Goal: Register for event/course

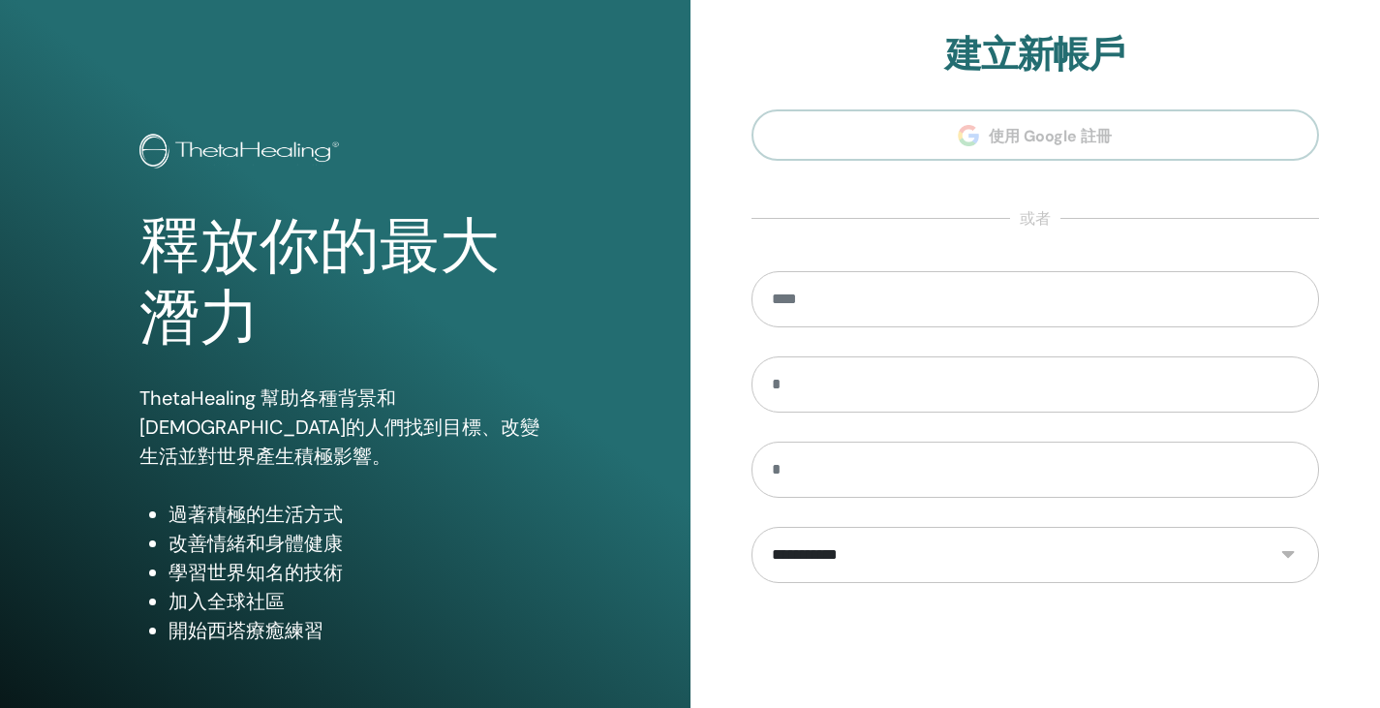
click at [1057, 127] on section "**********" at bounding box center [1035, 438] width 568 height 811
click at [894, 296] on input "email" at bounding box center [1035, 299] width 568 height 56
click at [1006, 568] on select "**********" at bounding box center [1035, 555] width 568 height 56
select select "***"
click at [751, 527] on select "**********" at bounding box center [1035, 555] width 568 height 56
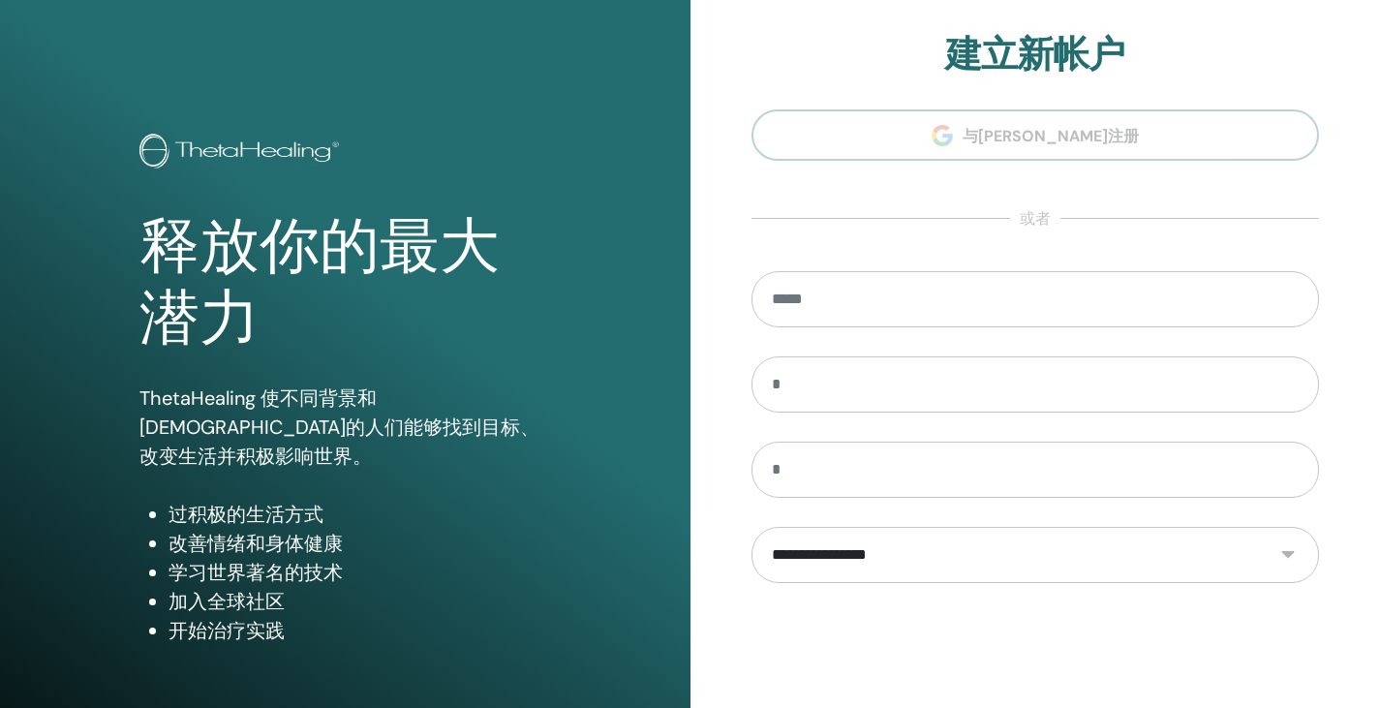
type input "*"
type input "**********"
click at [953, 387] on input "text" at bounding box center [1035, 384] width 568 height 56
click at [1306, 543] on select "**********" at bounding box center [1035, 555] width 568 height 56
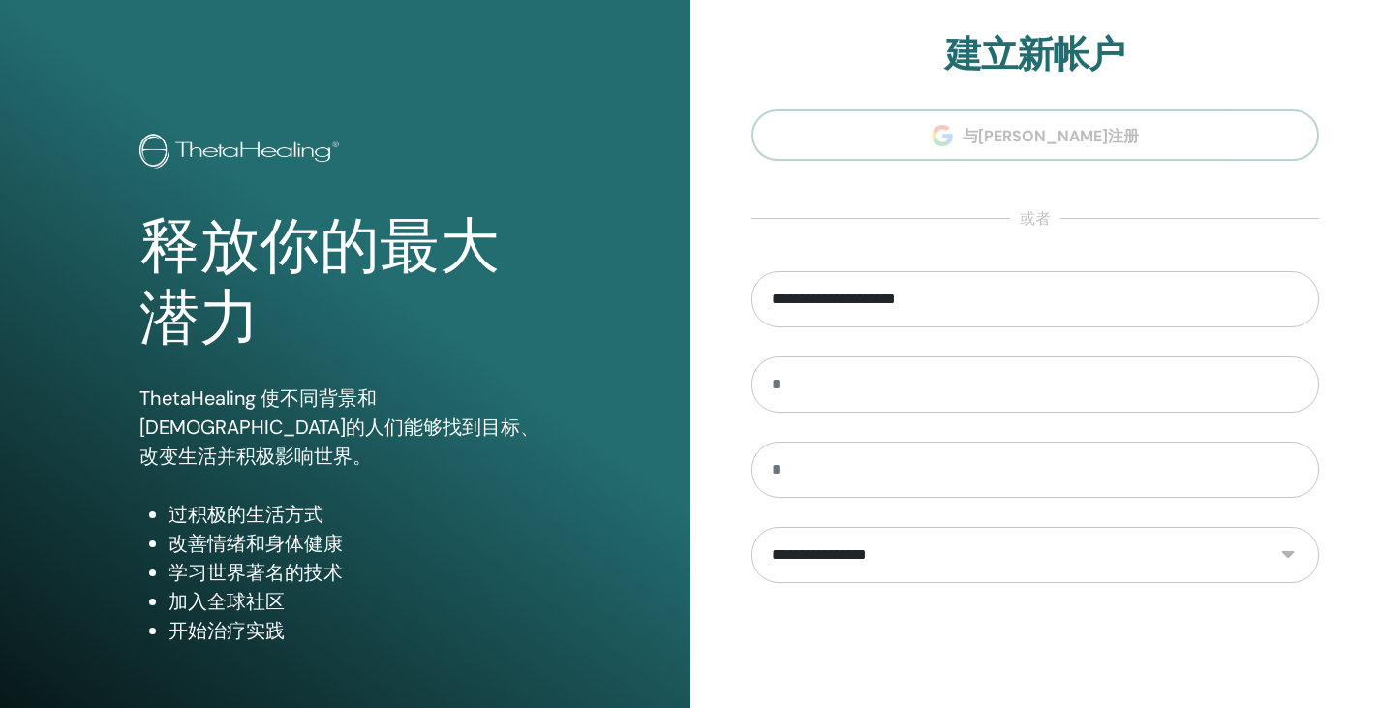
click at [820, 643] on div at bounding box center [1035, 650] width 568 height 76
click at [846, 356] on input "text" at bounding box center [1035, 384] width 568 height 56
click at [790, 475] on input "text" at bounding box center [1035, 470] width 568 height 56
type input "*"
type input "****"
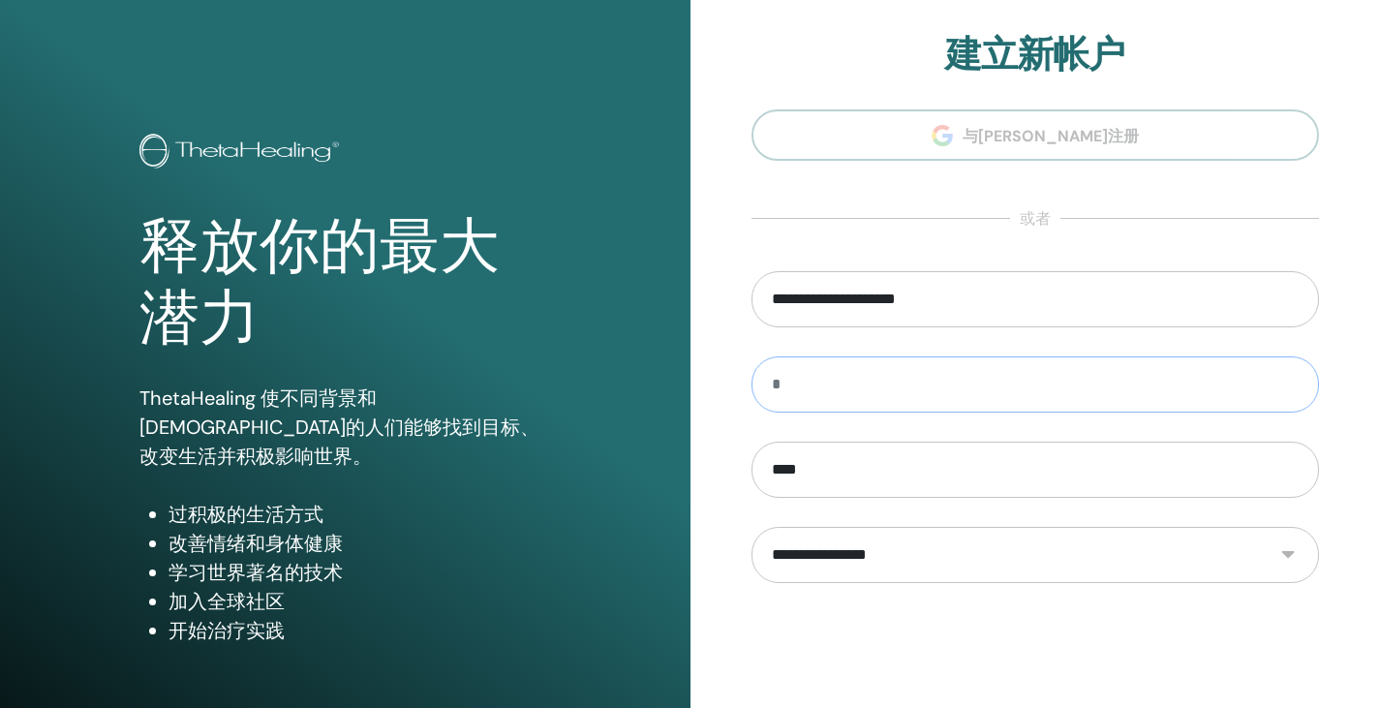
click at [803, 385] on input "text" at bounding box center [1035, 384] width 568 height 56
type input "********"
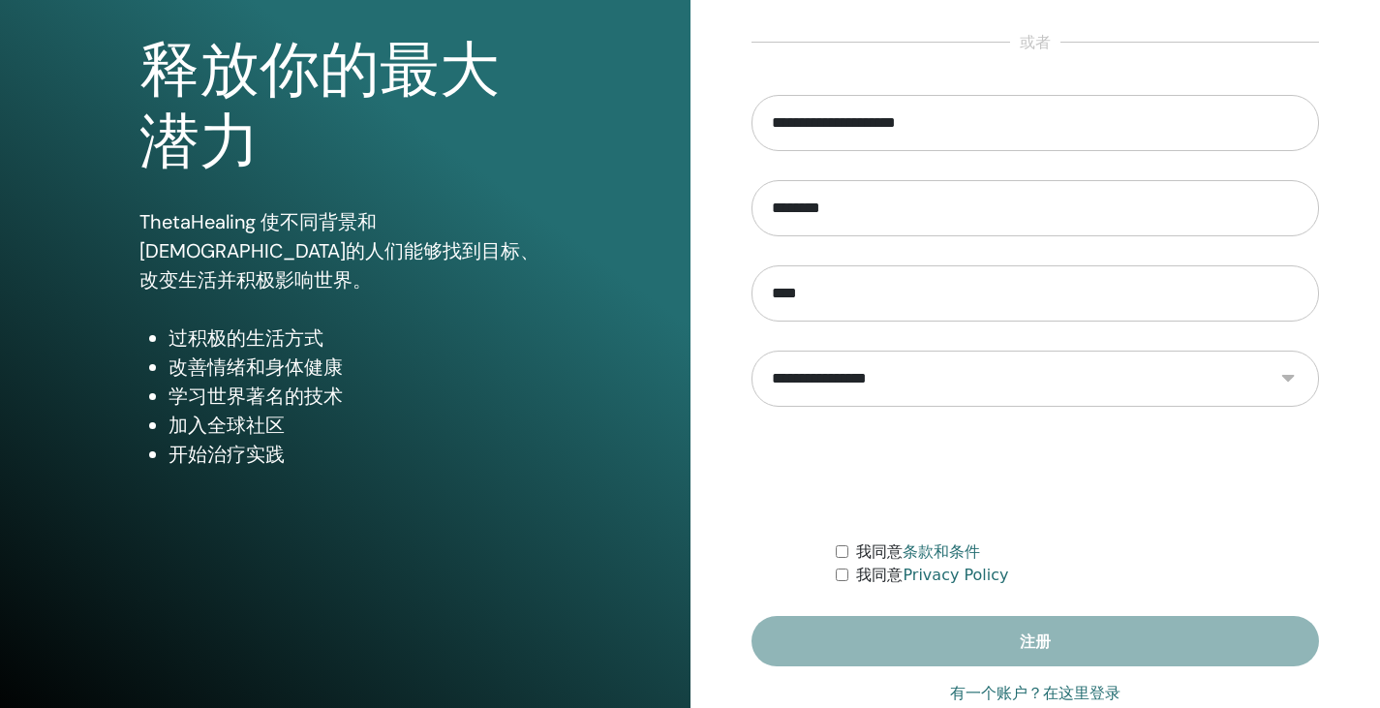
scroll to position [245, 0]
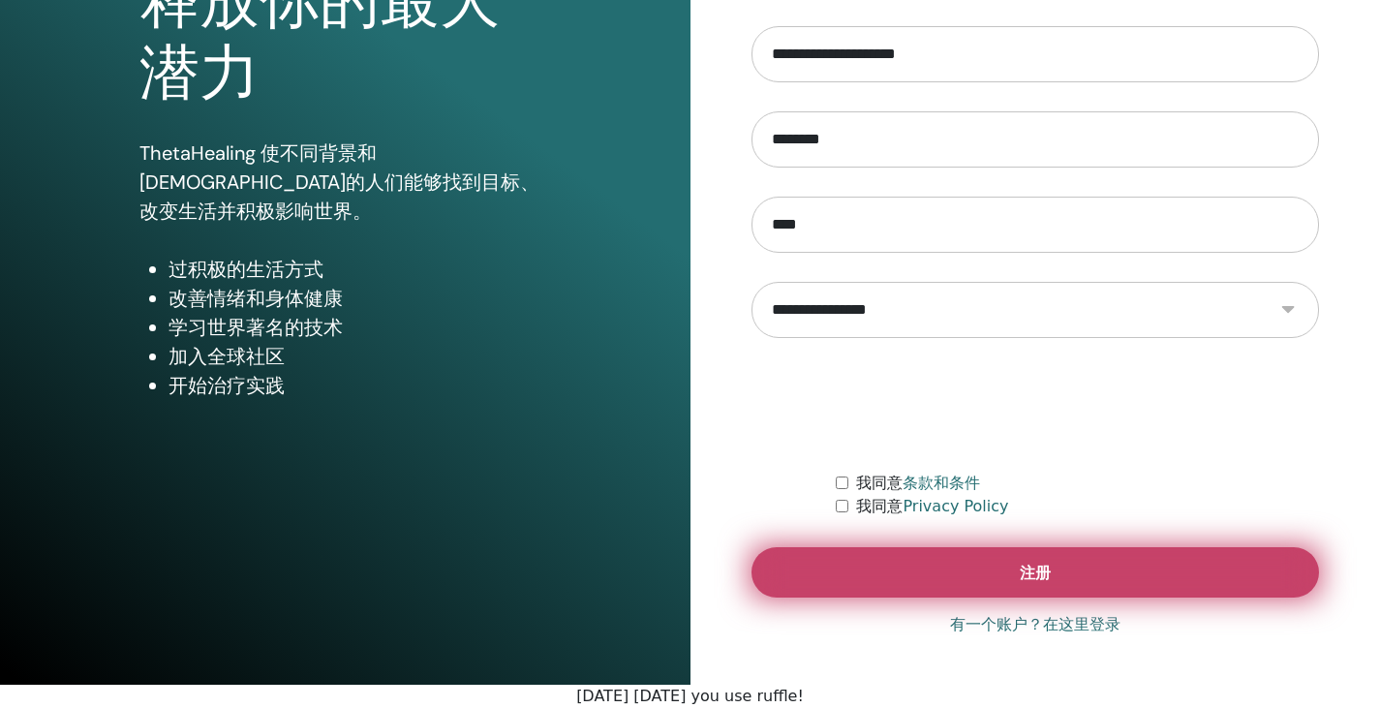
click at [879, 559] on button "注册" at bounding box center [1035, 572] width 568 height 50
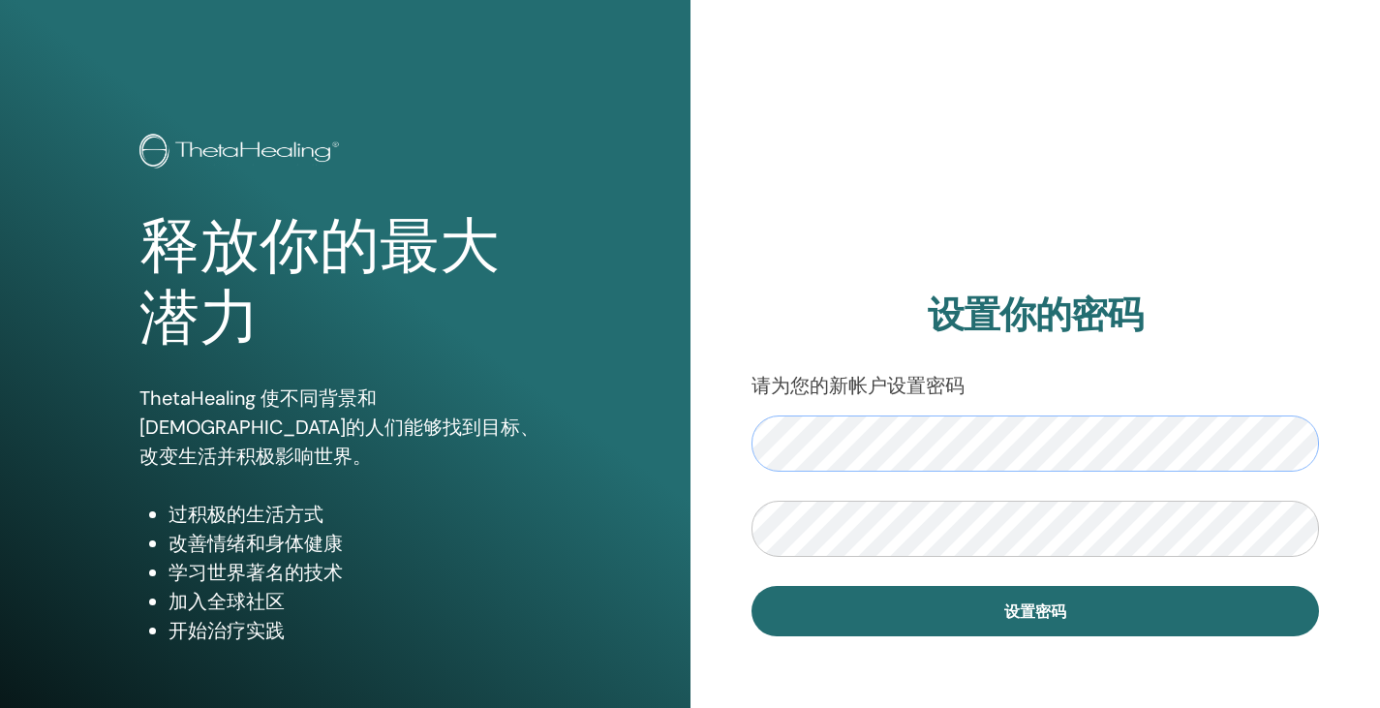
click at [176, 277] on div "释放你的最大潜力 ThetaHealing 使不同背景和宗教的人们能够找到目标、改变生活并积极影响世界。 过积极的生活方式 改善情绪和身体健康 学习世界著名的…" at bounding box center [690, 465] width 1380 height 930
click at [583, 401] on div "释放你的最大潜力 ThetaHealing 使不同背景和宗教的人们能够找到目标、改变生活并积极影响世界。 过积极的生活方式 改善情绪和身体健康 学习世界著名的…" at bounding box center [690, 465] width 1380 height 930
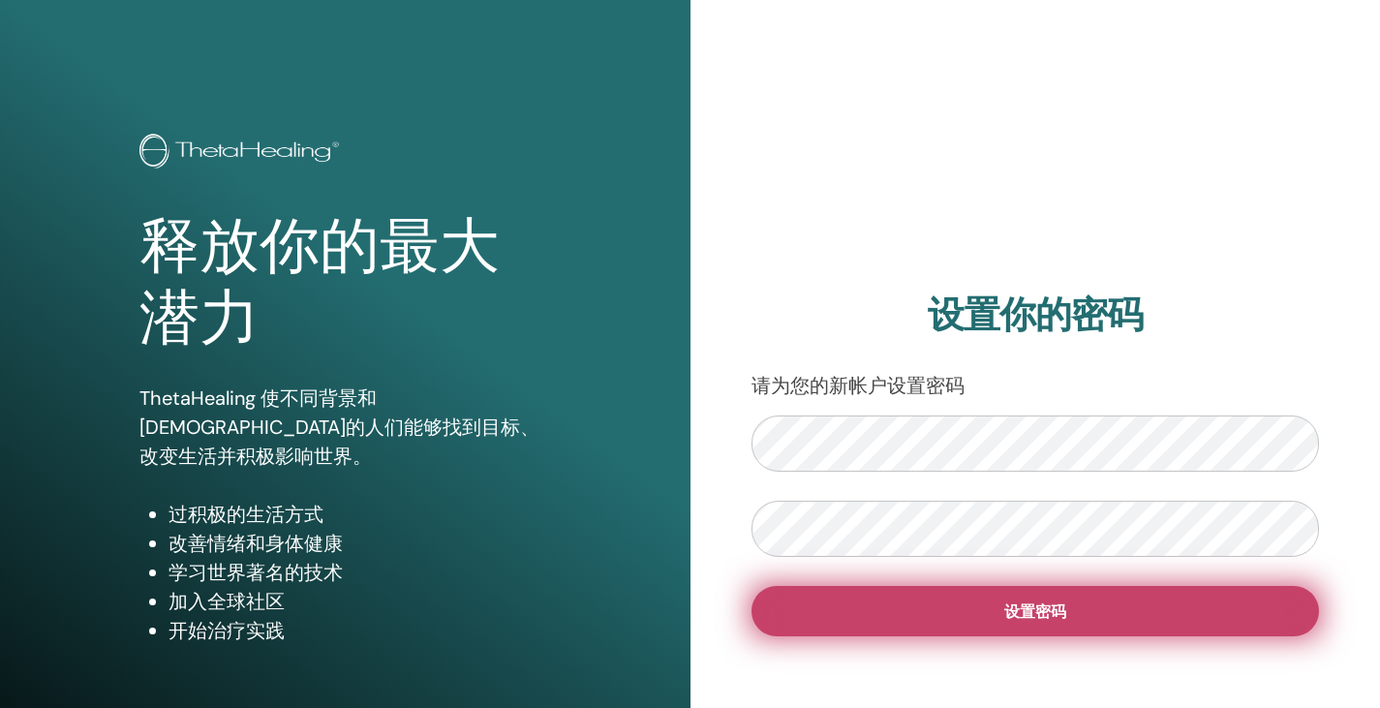
click at [1149, 604] on button "设置密码" at bounding box center [1035, 611] width 568 height 50
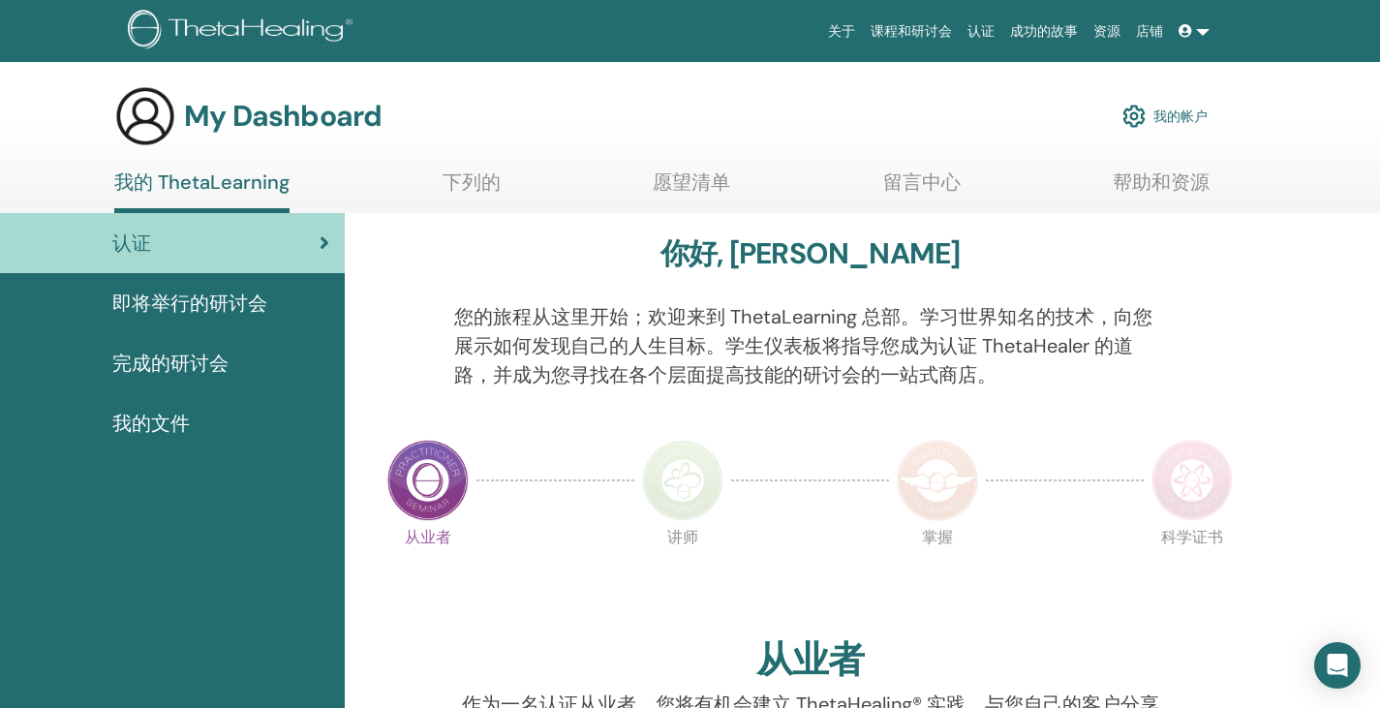
click at [303, 249] on div "认证" at bounding box center [172, 243] width 314 height 29
click at [1194, 32] on span at bounding box center [1187, 30] width 17 height 15
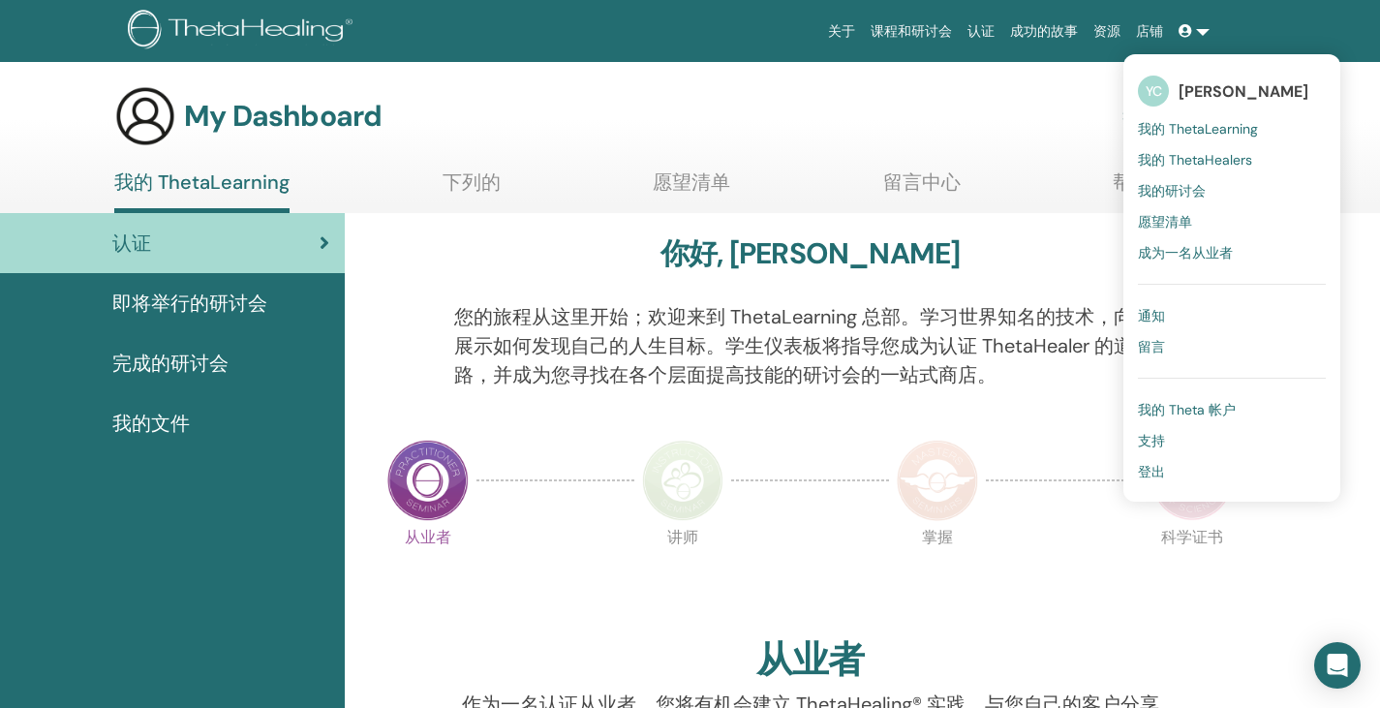
click at [1251, 88] on span "[PERSON_NAME]" at bounding box center [1244, 91] width 130 height 20
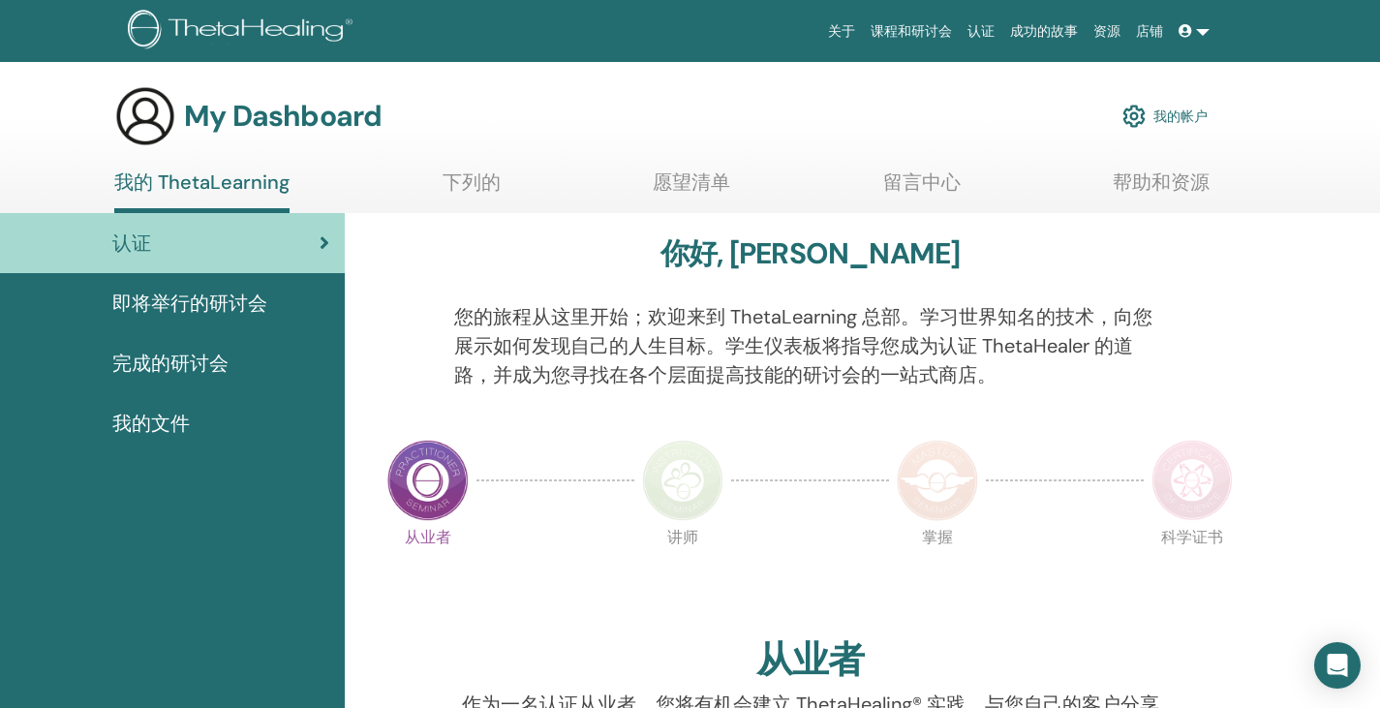
click at [1197, 34] on link at bounding box center [1194, 32] width 46 height 36
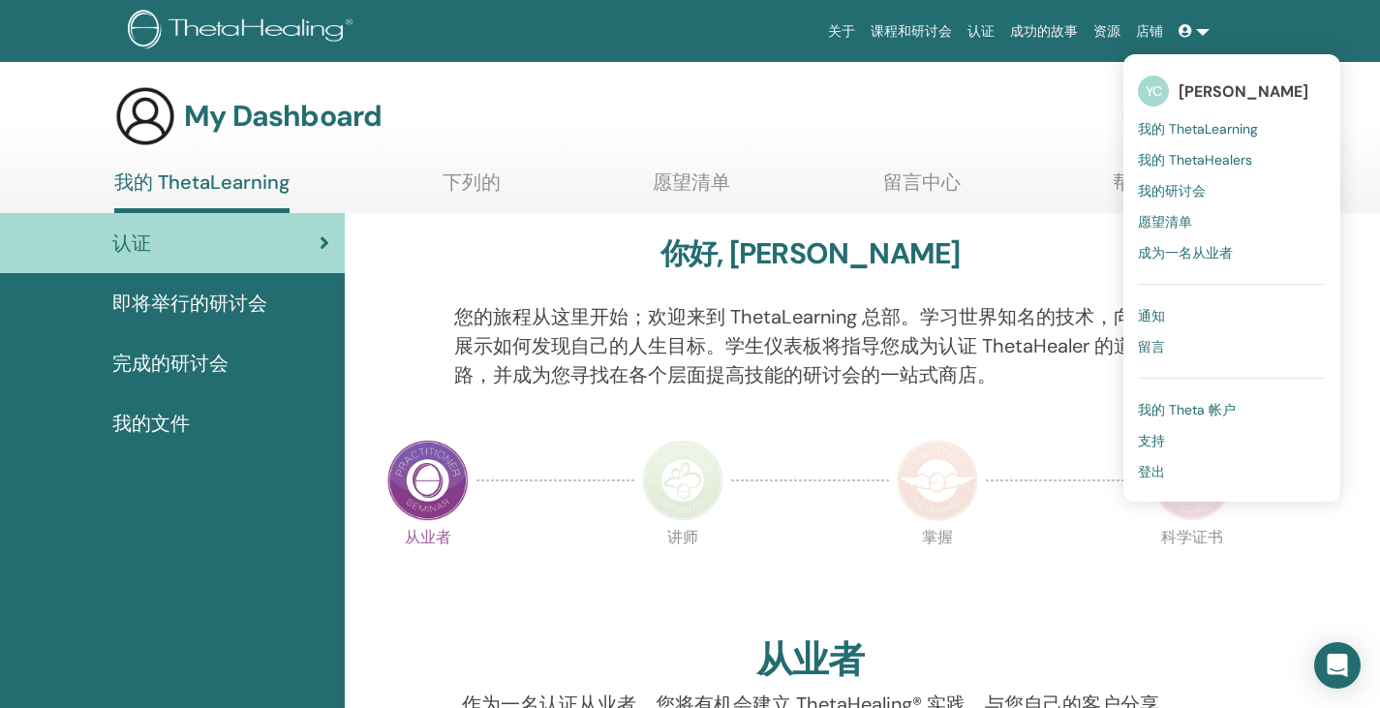
click at [1205, 89] on span "[PERSON_NAME]" at bounding box center [1244, 91] width 130 height 20
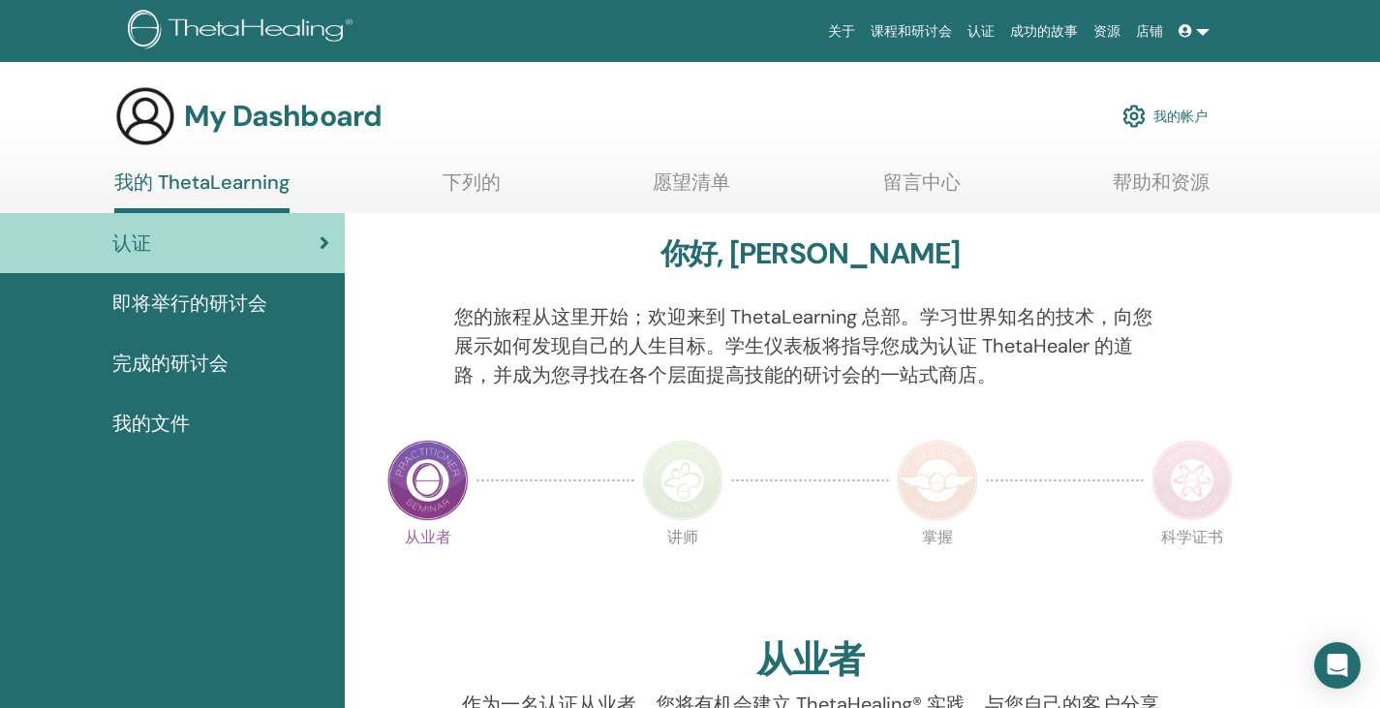
click at [1191, 32] on icon at bounding box center [1186, 31] width 14 height 14
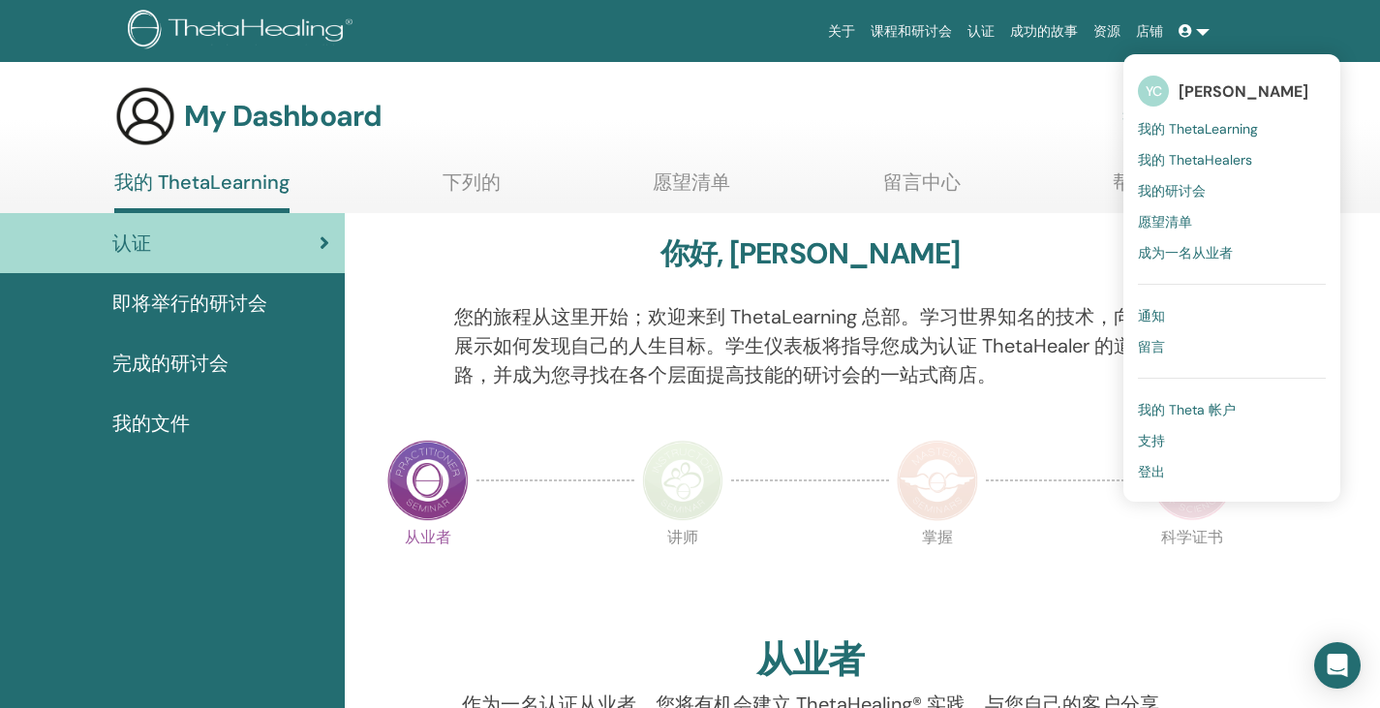
click at [1161, 90] on span "YC" at bounding box center [1153, 91] width 31 height 31
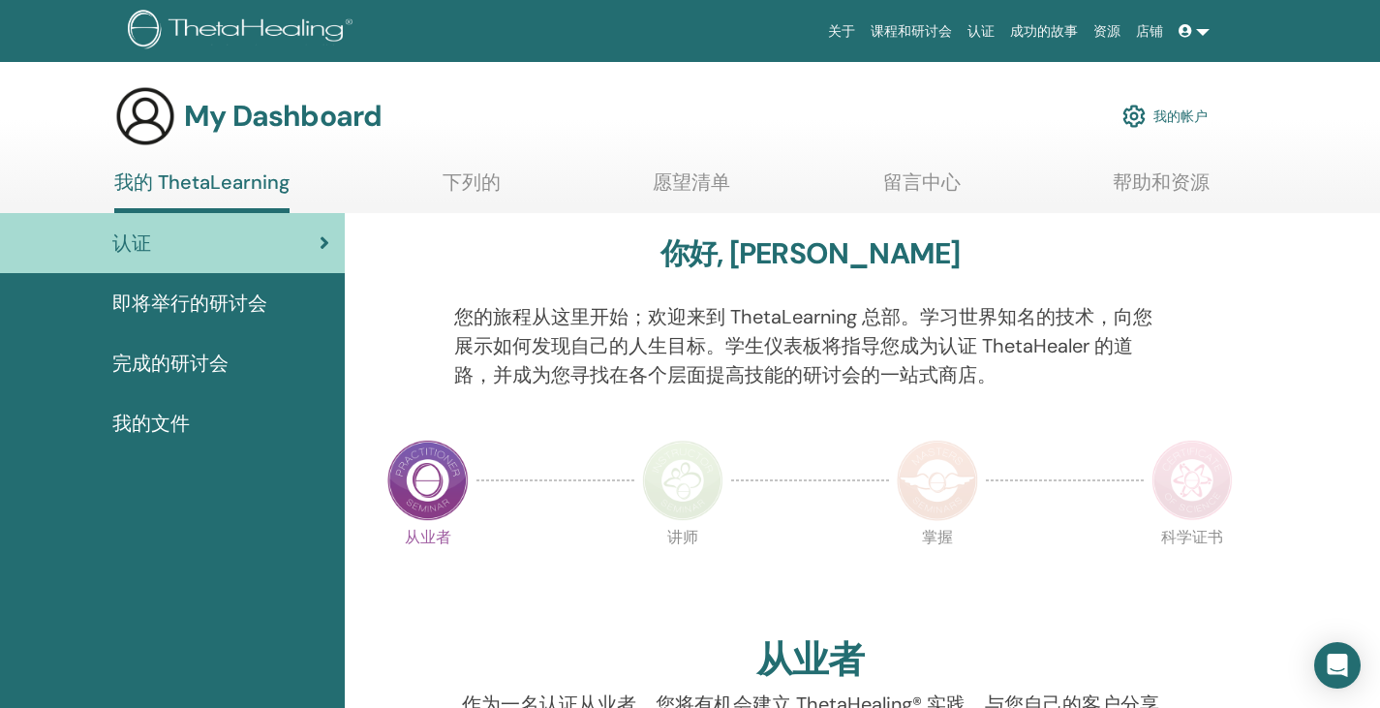
click at [1176, 36] on link at bounding box center [1194, 32] width 46 height 36
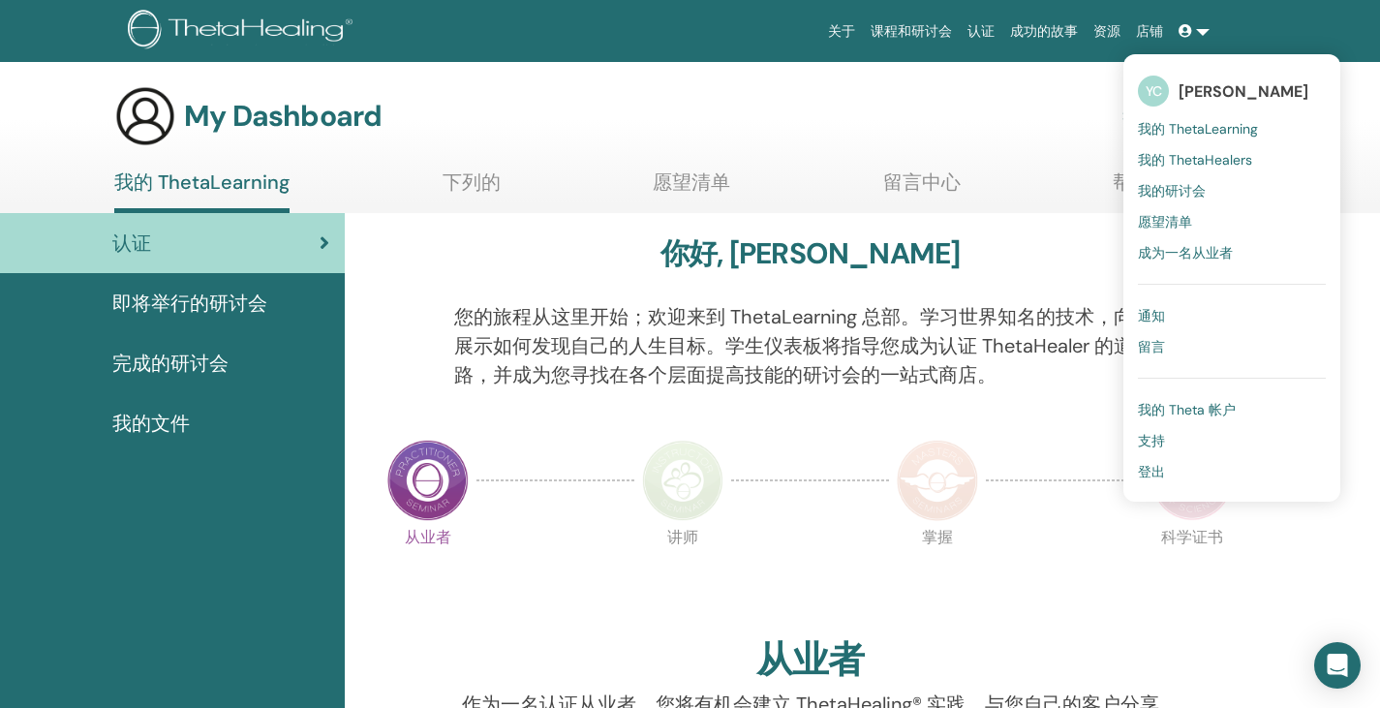
click at [1042, 267] on div "你好, [PERSON_NAME]" at bounding box center [810, 257] width 861 height 43
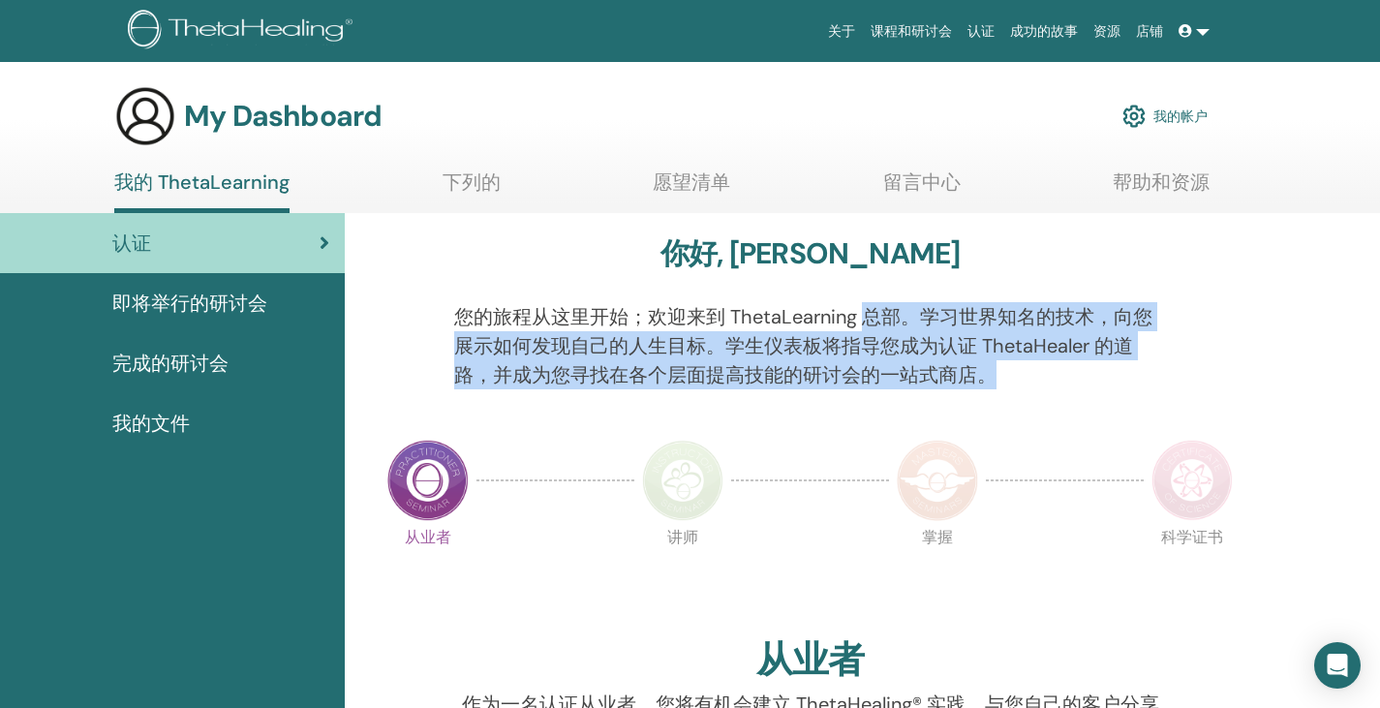
drag, startPoint x: 869, startPoint y: 314, endPoint x: 1139, endPoint y: 393, distance: 281.6
click at [1139, 393] on div "您的旅程从这里开始；欢迎来到 ThetaLearning 总部。学习世界知名的技术，向您展示如何发现自己的人生目标。学生仪表板将指导您成为认证 ThetaHe…" at bounding box center [811, 357] width 742 height 110
click at [1089, 405] on div "您的旅程从这里开始；欢迎来到 ThetaLearning 总部。学习世界知名的技术，向您展示如何发现自己的人生目标。学生仪表板将指导您成为认证 ThetaHe…" at bounding box center [811, 357] width 742 height 110
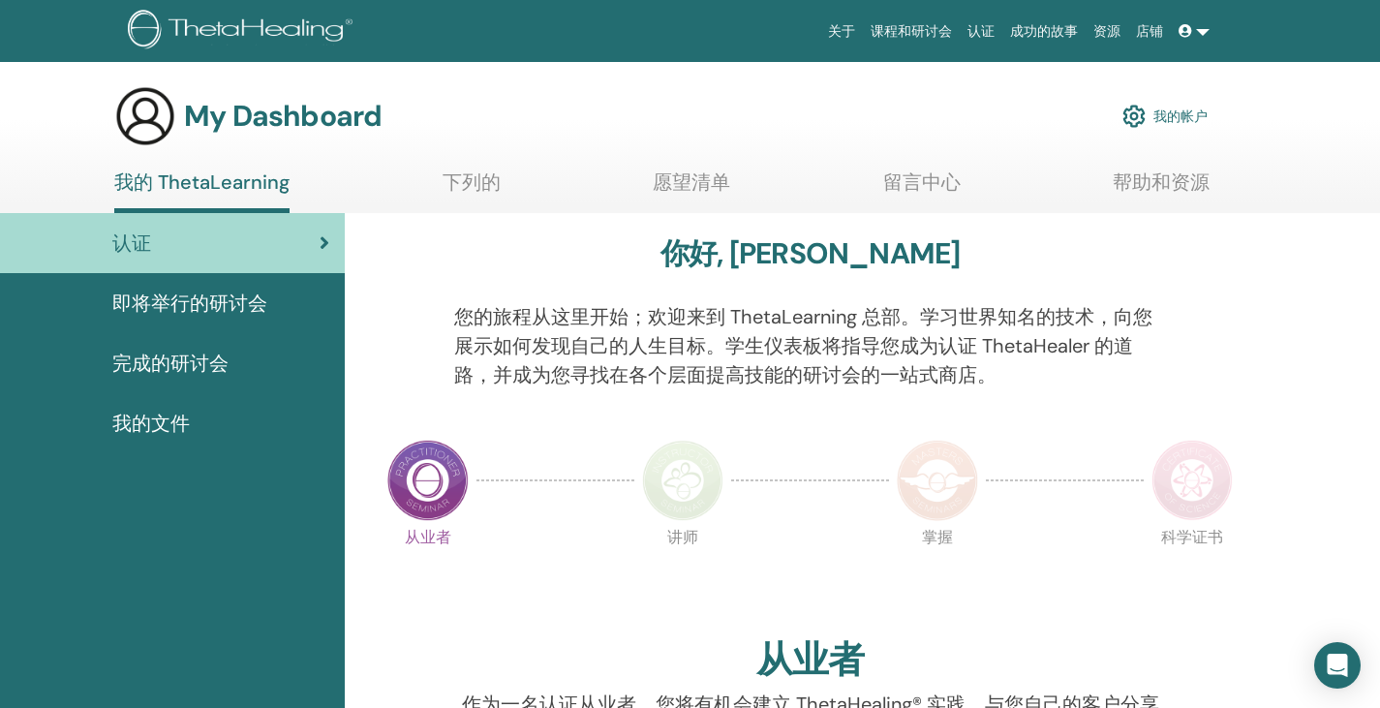
click at [261, 308] on span "即将举行的研讨会" at bounding box center [189, 303] width 155 height 29
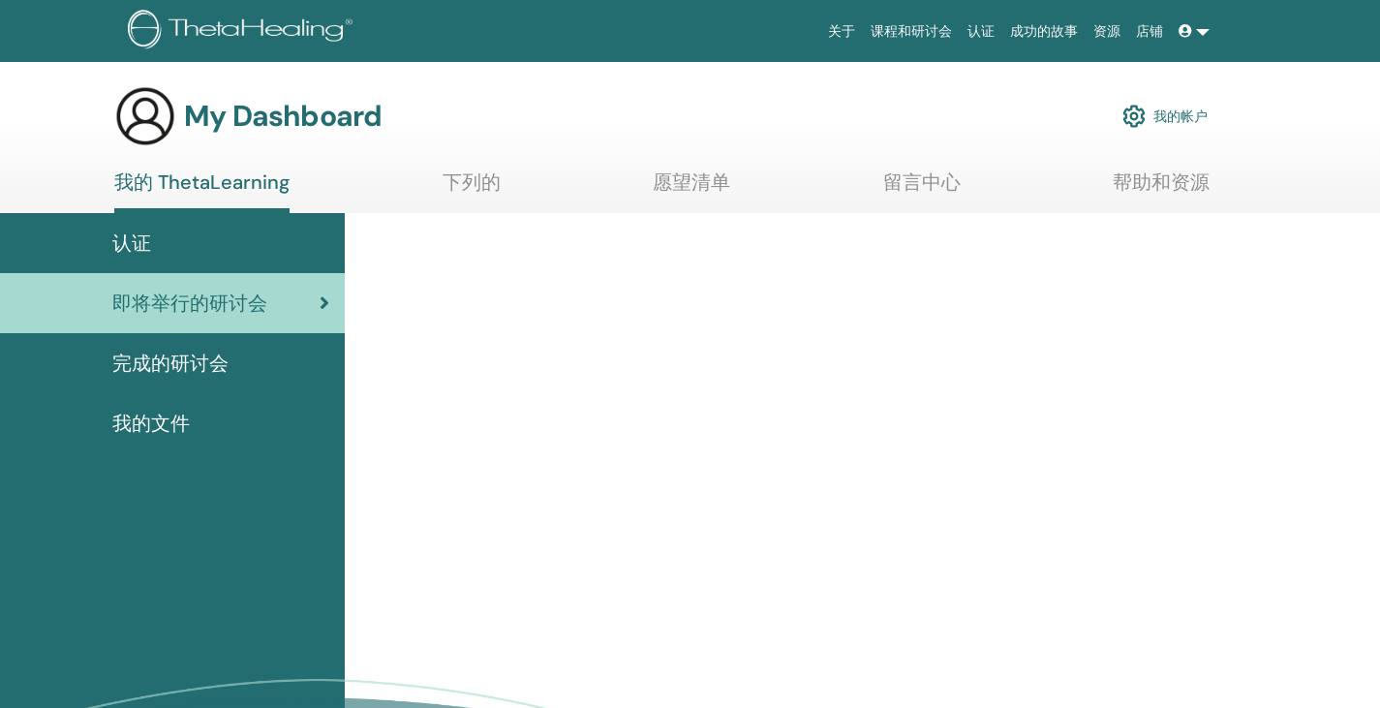
click at [168, 251] on div "认证" at bounding box center [172, 243] width 314 height 29
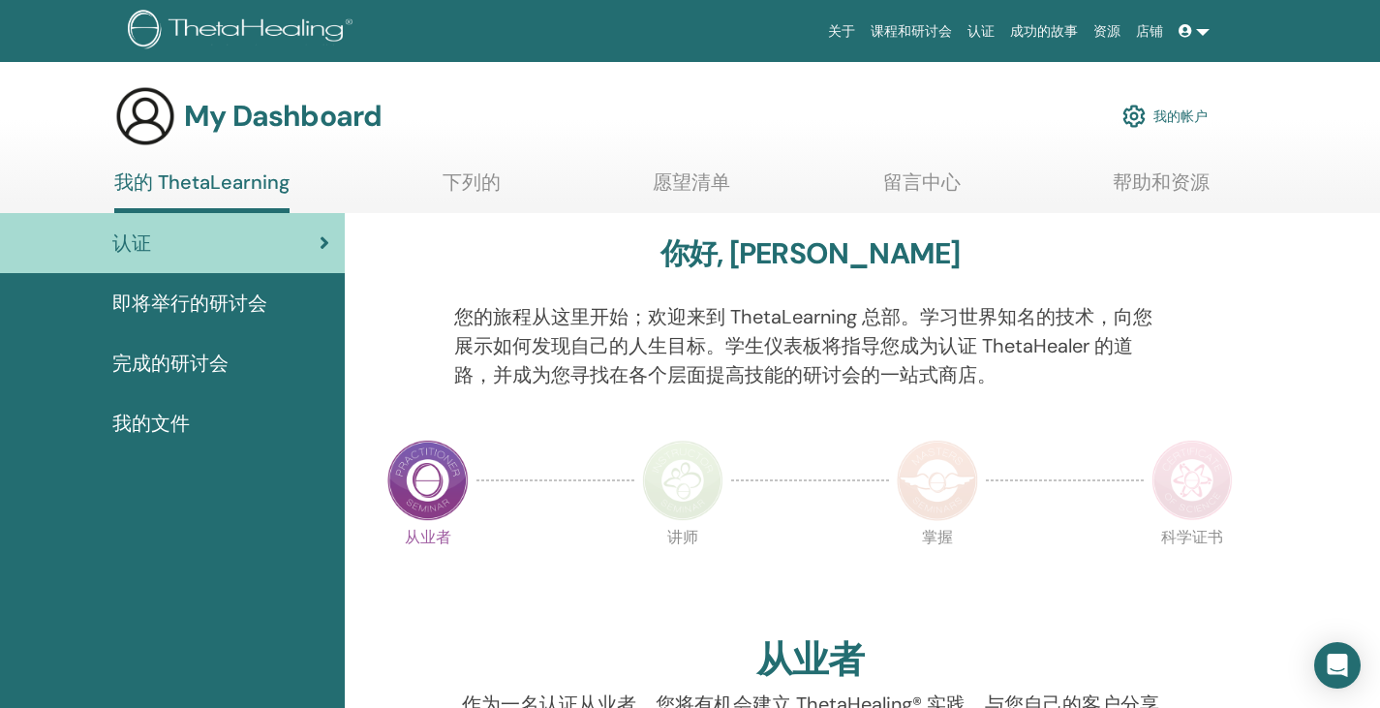
click at [689, 176] on link "愿望清单" at bounding box center [691, 189] width 77 height 38
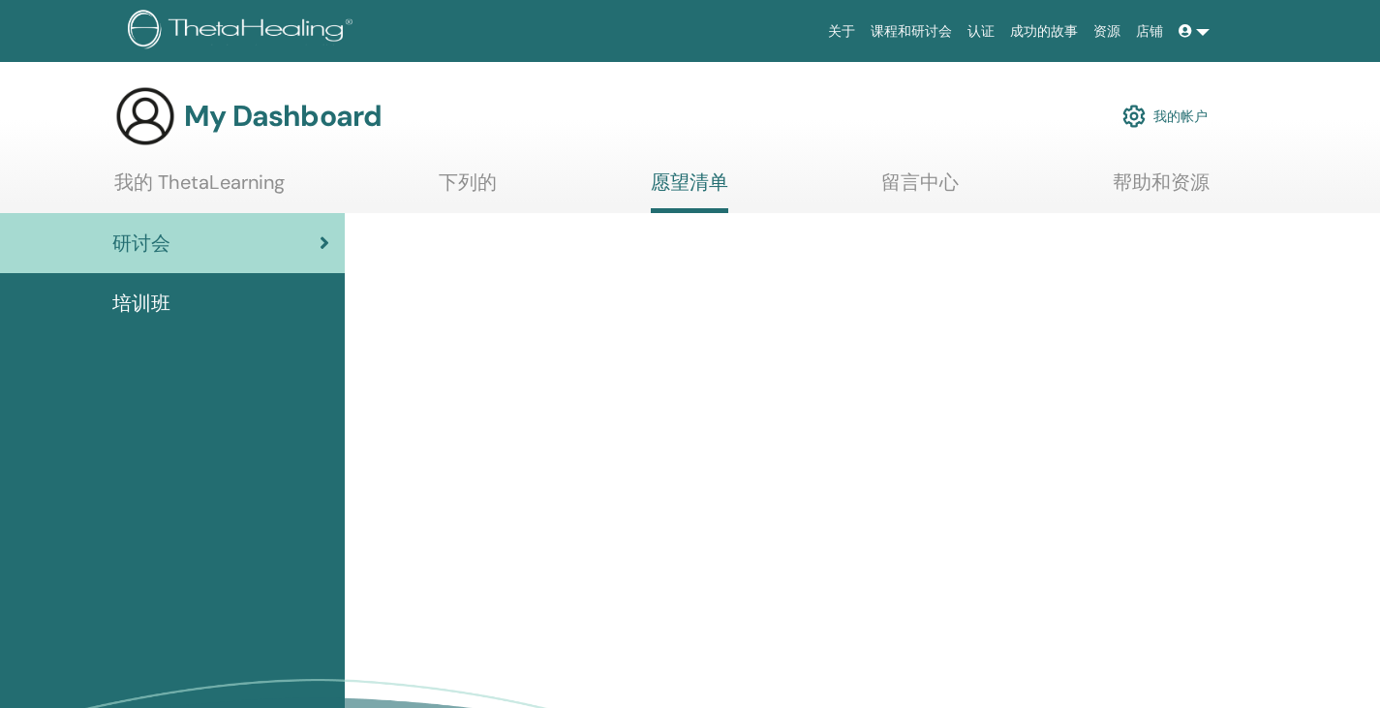
click at [150, 301] on span "培训班" at bounding box center [141, 303] width 58 height 29
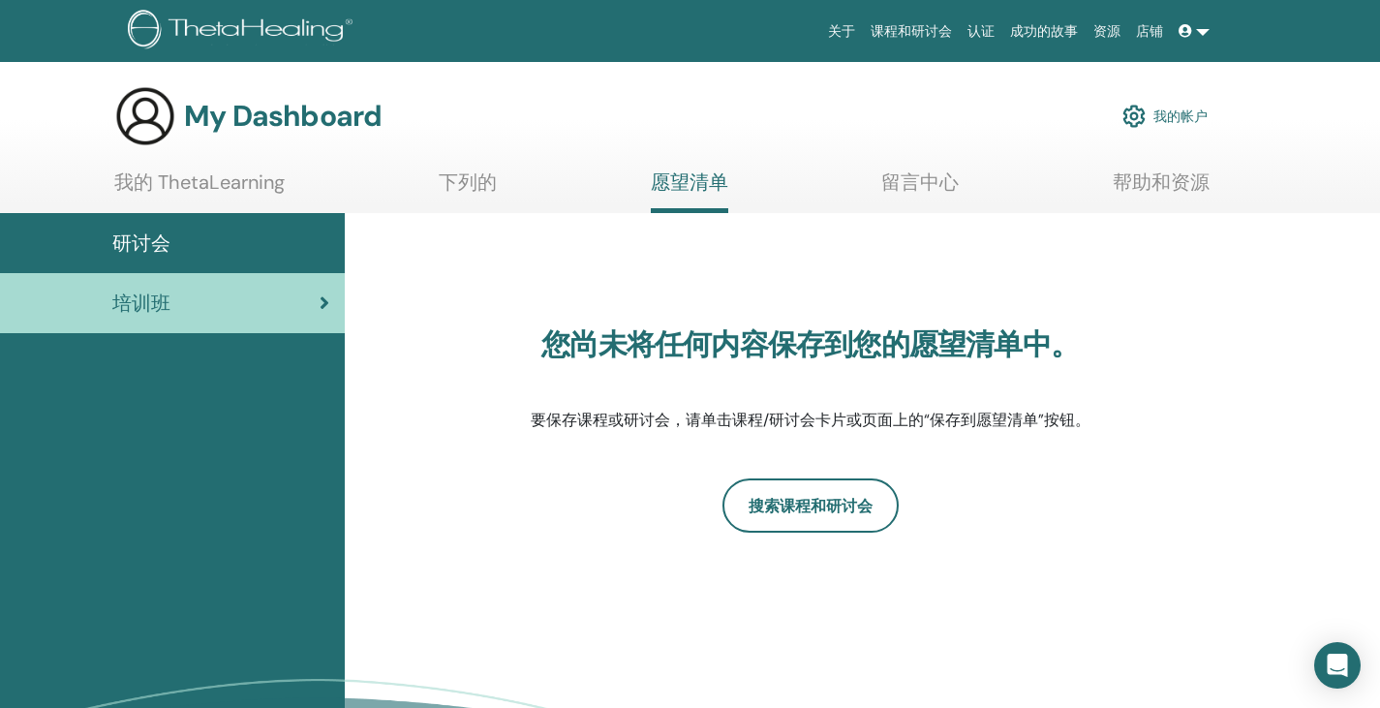
click at [277, 178] on link "我的 ThetaLearning" at bounding box center [199, 189] width 170 height 38
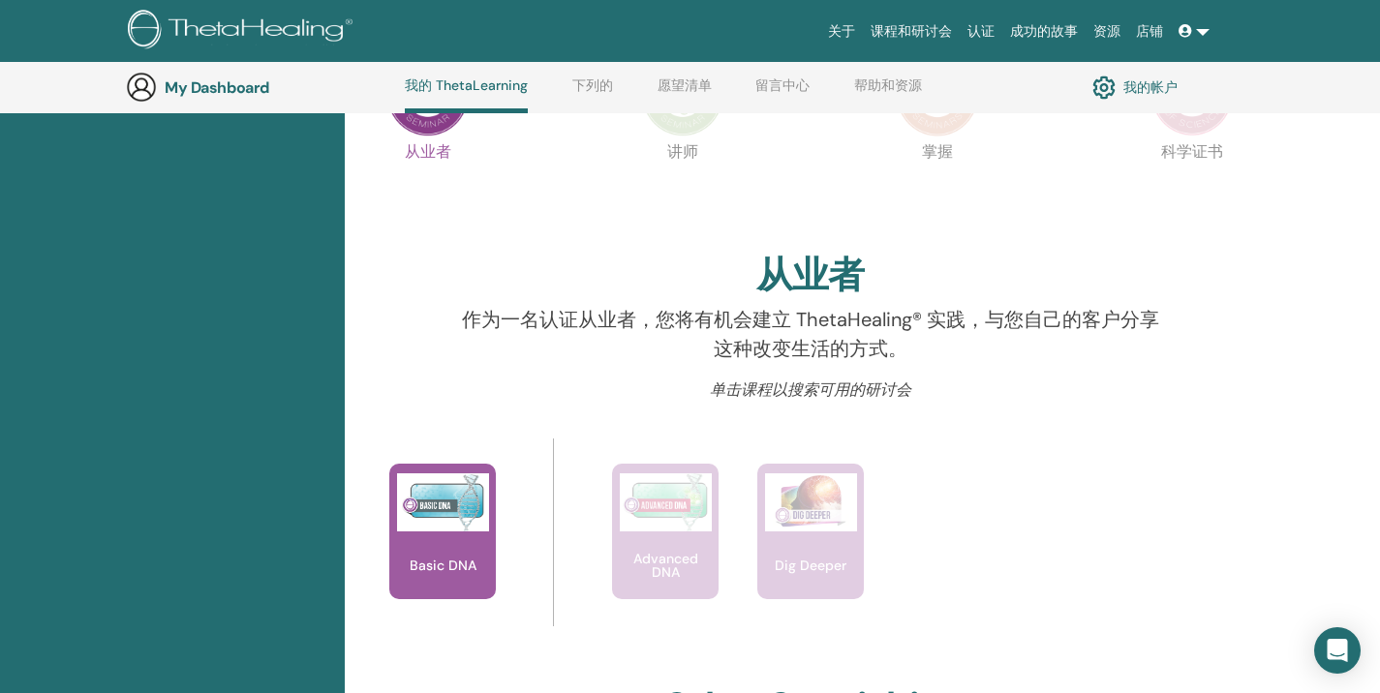
scroll to position [439, 0]
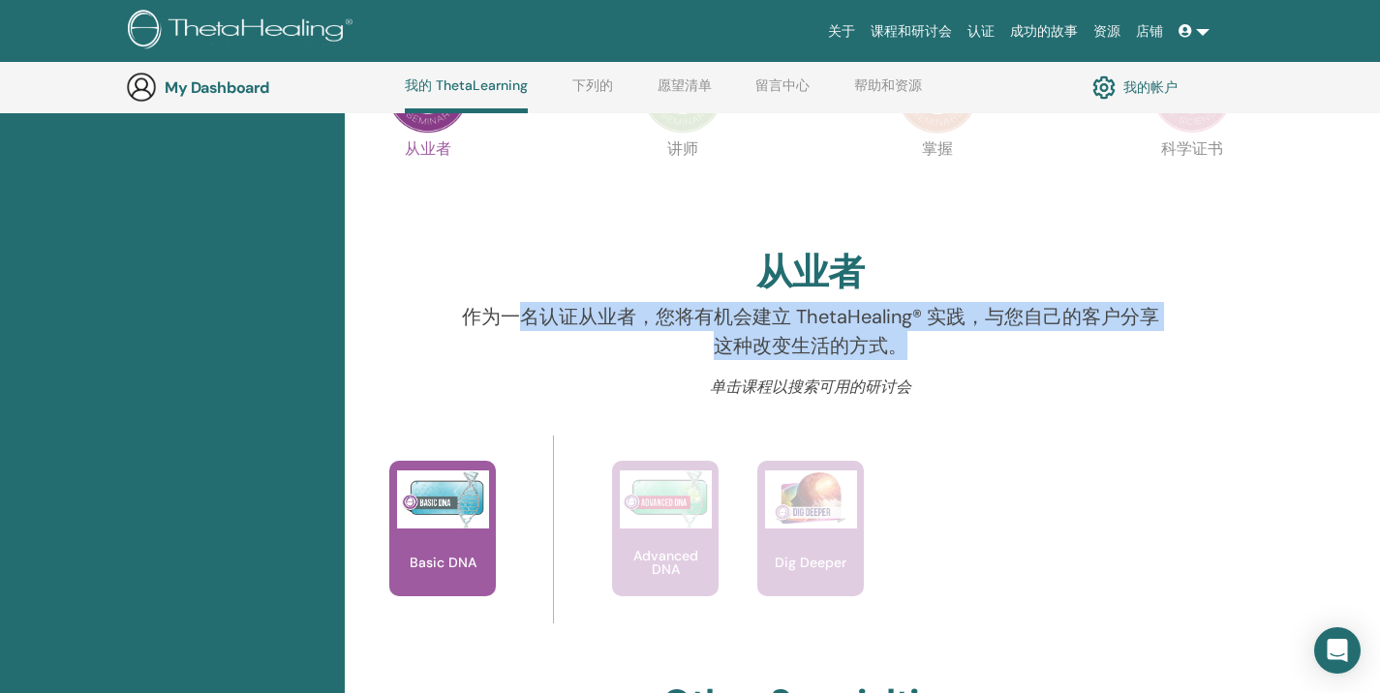
drag, startPoint x: 519, startPoint y: 317, endPoint x: 1155, endPoint y: 332, distance: 636.4
click at [1155, 332] on p "作为一名认证从业者，您将有机会建立 ThetaHealing® 实践，与您自己的客户分享这种改变生活的方式。" at bounding box center [810, 331] width 713 height 58
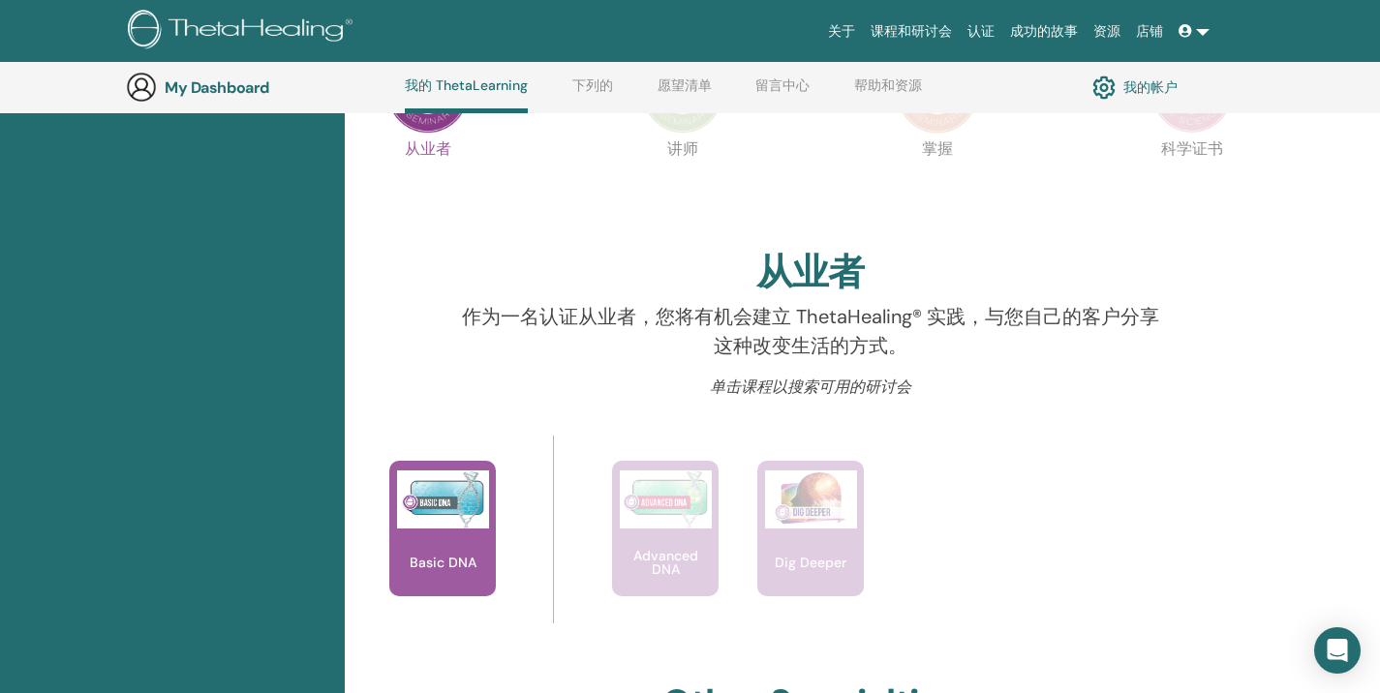
click at [1101, 385] on p "单击课程以搜索可用的研讨会" at bounding box center [810, 387] width 713 height 23
drag, startPoint x: 840, startPoint y: 381, endPoint x: 944, endPoint y: 381, distance: 104.6
click at [941, 381] on p "单击课程以搜索可用的研讨会" at bounding box center [810, 387] width 713 height 23
click at [952, 387] on p "单击课程以搜索可用的研讨会" at bounding box center [810, 387] width 713 height 23
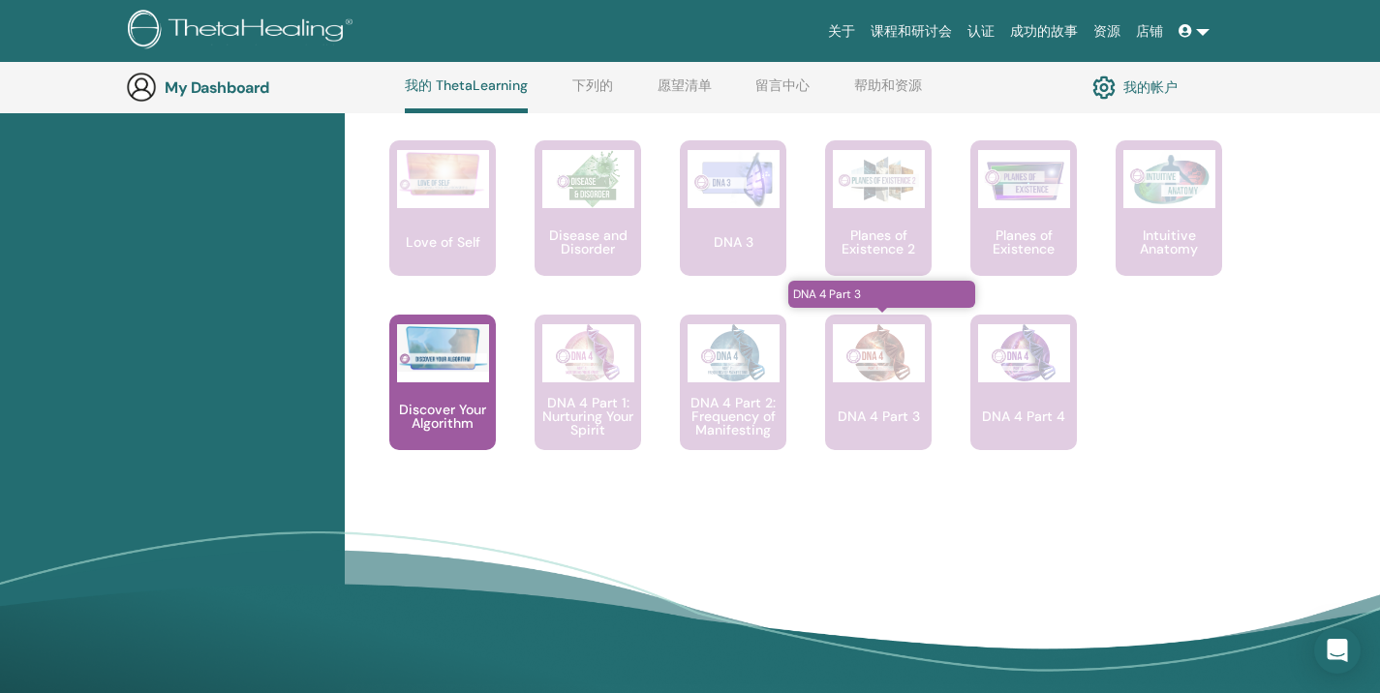
scroll to position [1407, 0]
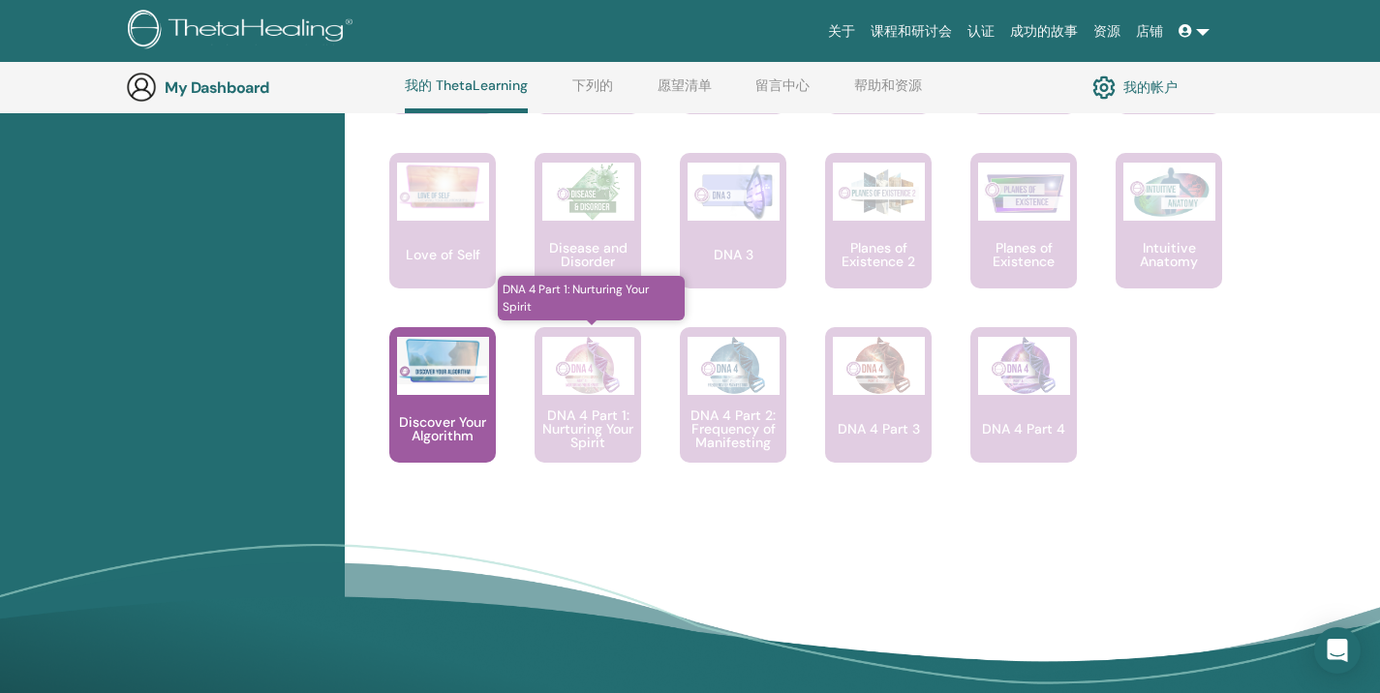
click at [597, 399] on div "DNA 4 Part 1: Nurturing Your Spirit" at bounding box center [588, 395] width 107 height 136
